Goal: Transaction & Acquisition: Subscribe to service/newsletter

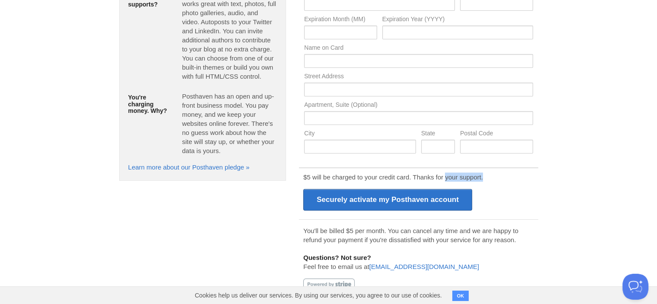
drag, startPoint x: 444, startPoint y: 172, endPoint x: 522, endPoint y: 169, distance: 77.4
click at [522, 169] on div "$5 will be charged to your credit card. Thanks for your support. Securely activ…" at bounding box center [418, 192] width 239 height 50
click at [525, 174] on p "$5 will be charged to your credit card. Thanks for your support." at bounding box center [418, 176] width 230 height 9
drag, startPoint x: 336, startPoint y: 180, endPoint x: 567, endPoint y: 178, distance: 231.5
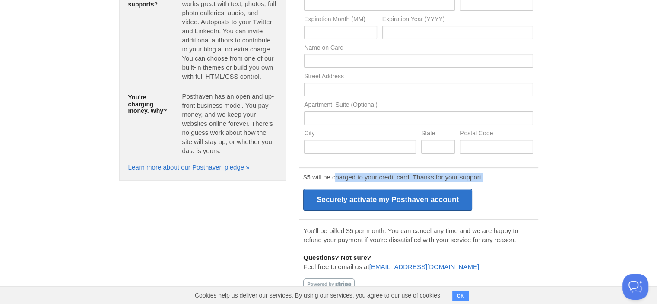
click at [567, 178] on body "Logout Welcome! You have signed up successfully. Welcome! You have signed up su…" at bounding box center [328, 91] width 657 height 428
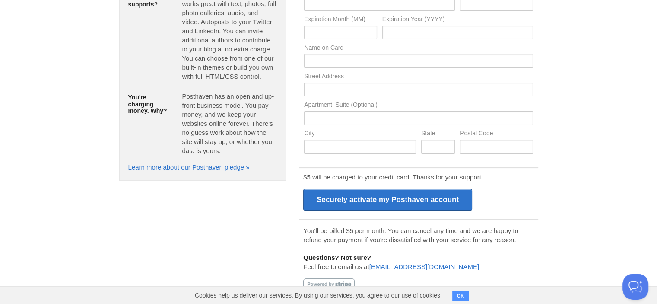
click at [578, 184] on body "Logout Welcome! You have signed up successfully. Welcome! You have signed up su…" at bounding box center [328, 91] width 657 height 428
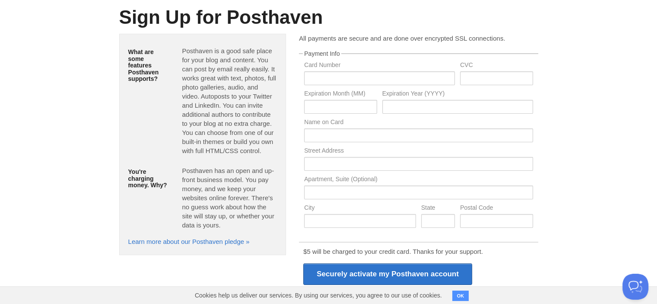
scroll to position [0, 0]
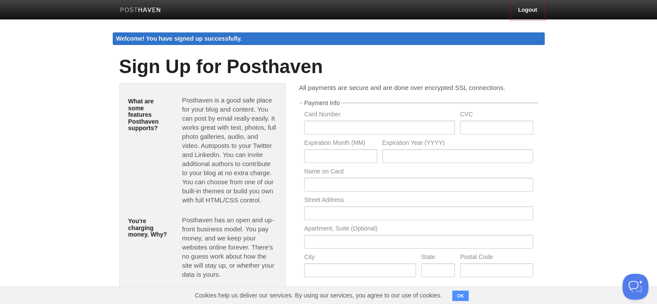
click at [199, 38] on div "Welcome! You have signed up successfully." at bounding box center [329, 38] width 432 height 13
drag, startPoint x: 203, startPoint y: 38, endPoint x: 282, endPoint y: 35, distance: 79.1
click at [282, 35] on div "Welcome! You have signed up successfully." at bounding box center [329, 38] width 432 height 13
click at [295, 33] on div "Welcome! You have signed up successfully." at bounding box center [329, 38] width 432 height 13
click at [630, 95] on body "Logout Welcome! You have signed up successfully. Welcome! You have signed up su…" at bounding box center [328, 214] width 657 height 428
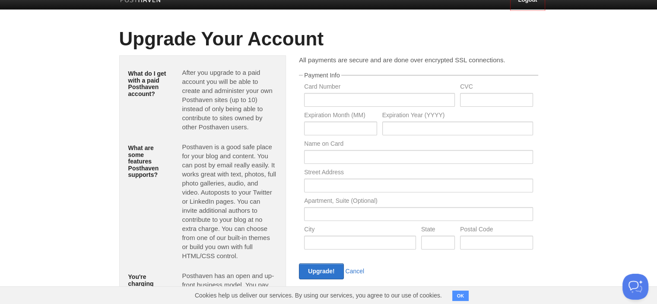
scroll to position [9, 0]
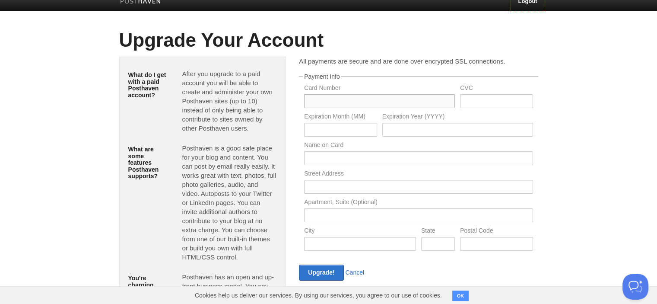
click at [343, 100] on input "text" at bounding box center [379, 101] width 151 height 14
click at [566, 126] on body "Logout Create a new site Edit your user profile Edit your account Upgrade your …" at bounding box center [328, 190] width 657 height 399
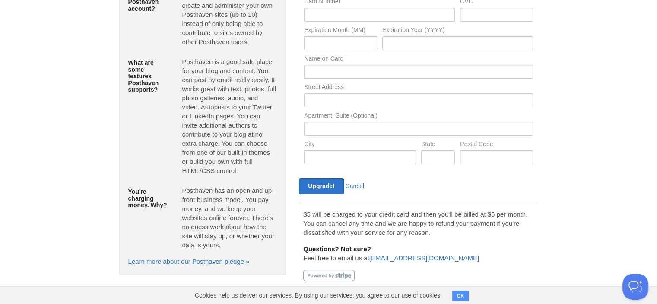
scroll to position [0, 0]
